Goal: Task Accomplishment & Management: Manage account settings

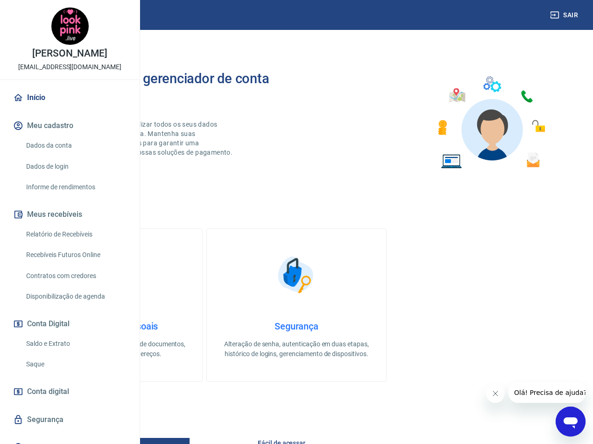
click at [71, 244] on link "Relatório de Recebíveis" at bounding box center [75, 234] width 106 height 19
